Goal: Task Accomplishment & Management: Complete application form

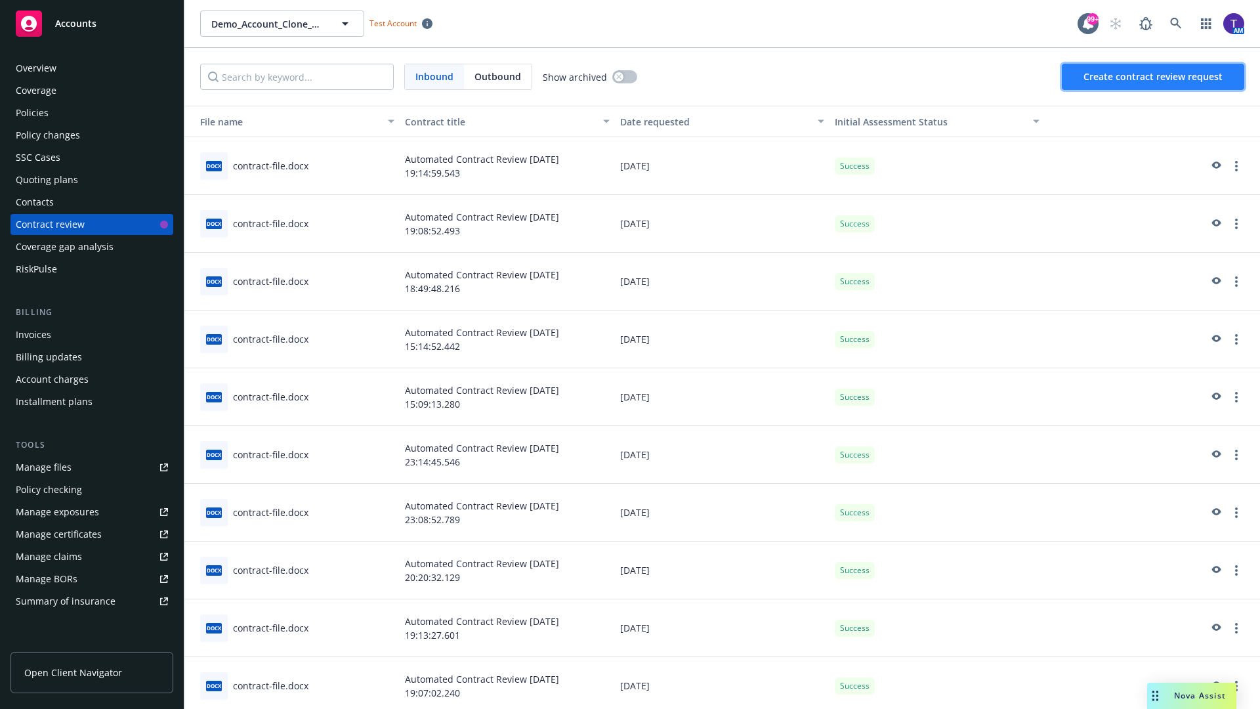
click at [1154, 77] on span "Create contract review request" at bounding box center [1153, 76] width 139 height 12
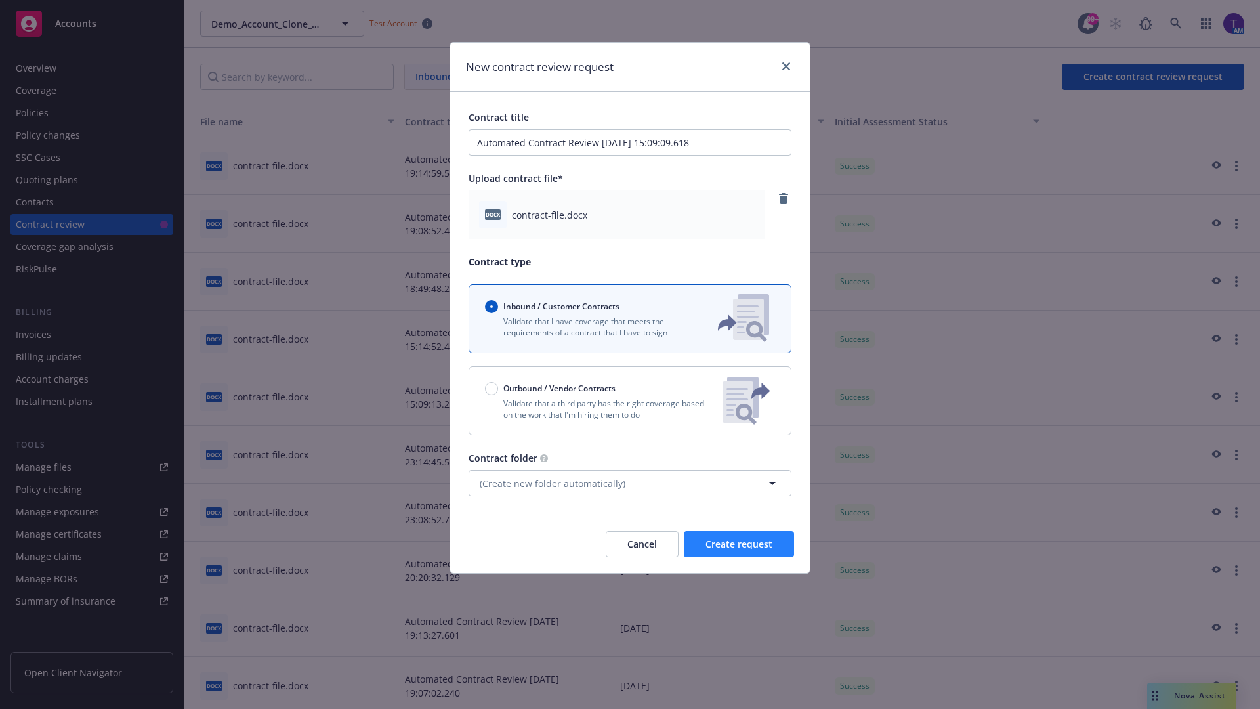
type input "Automated Contract Review 09-25-2025 15:09:09.618"
click at [739, 544] on span "Create request" at bounding box center [739, 544] width 67 height 12
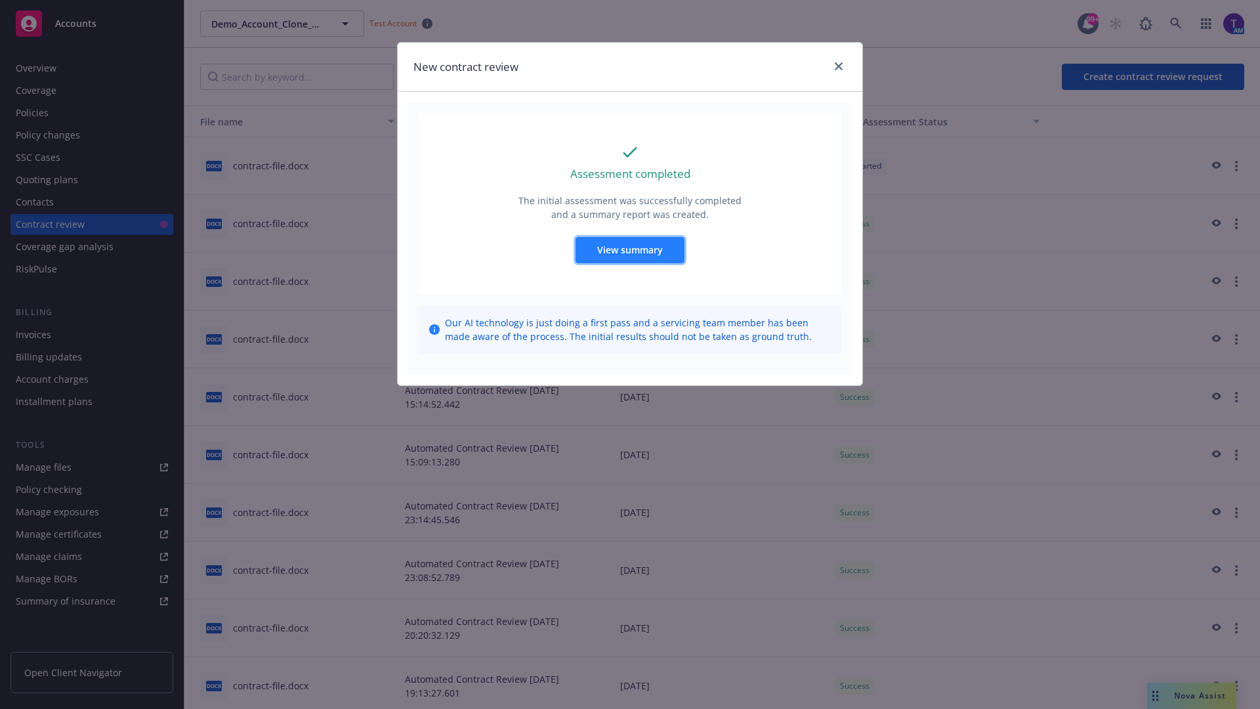
click at [630, 249] on span "View summary" at bounding box center [630, 250] width 66 height 12
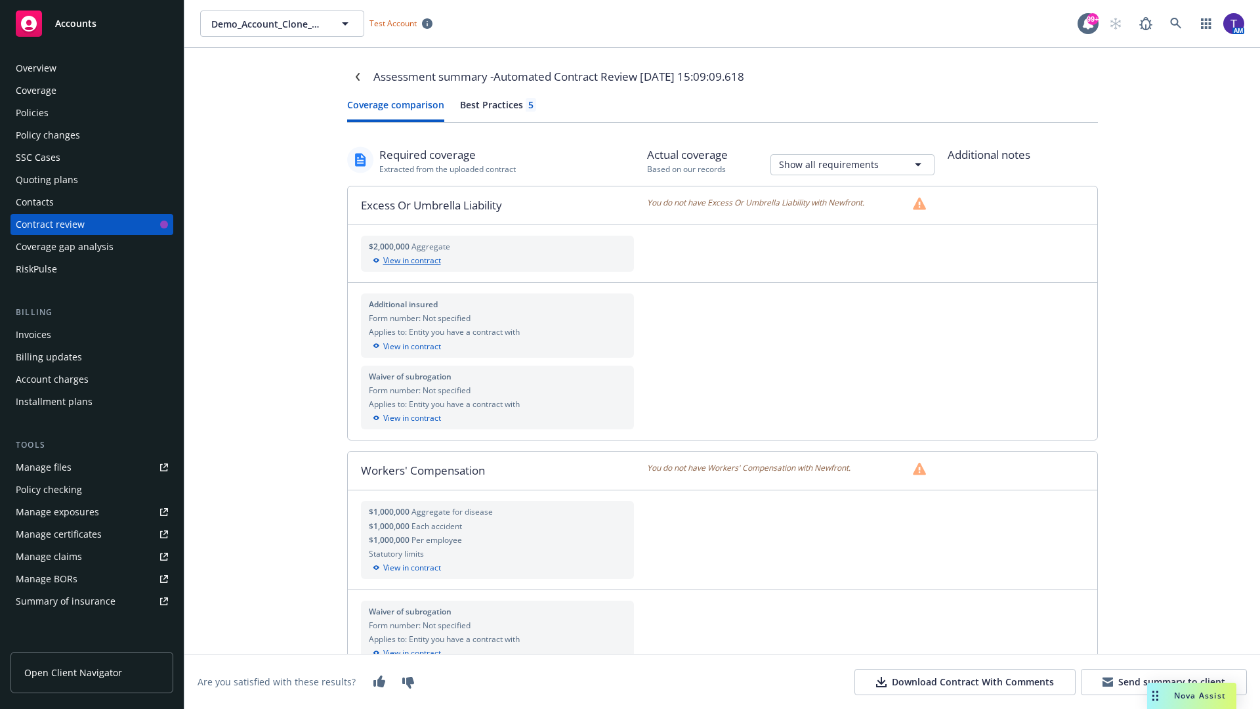
click at [497, 261] on div "View in contract" at bounding box center [498, 261] width 258 height 12
